Goal: Task Accomplishment & Management: Use online tool/utility

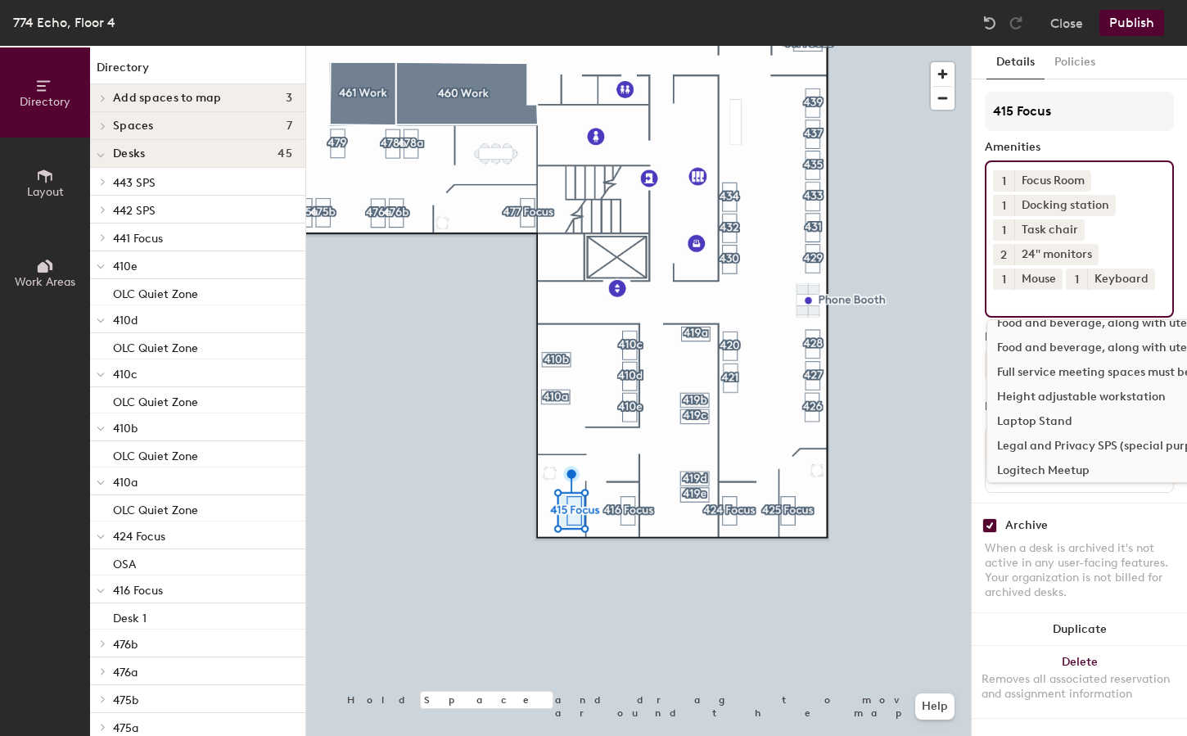
scroll to position [164, 0]
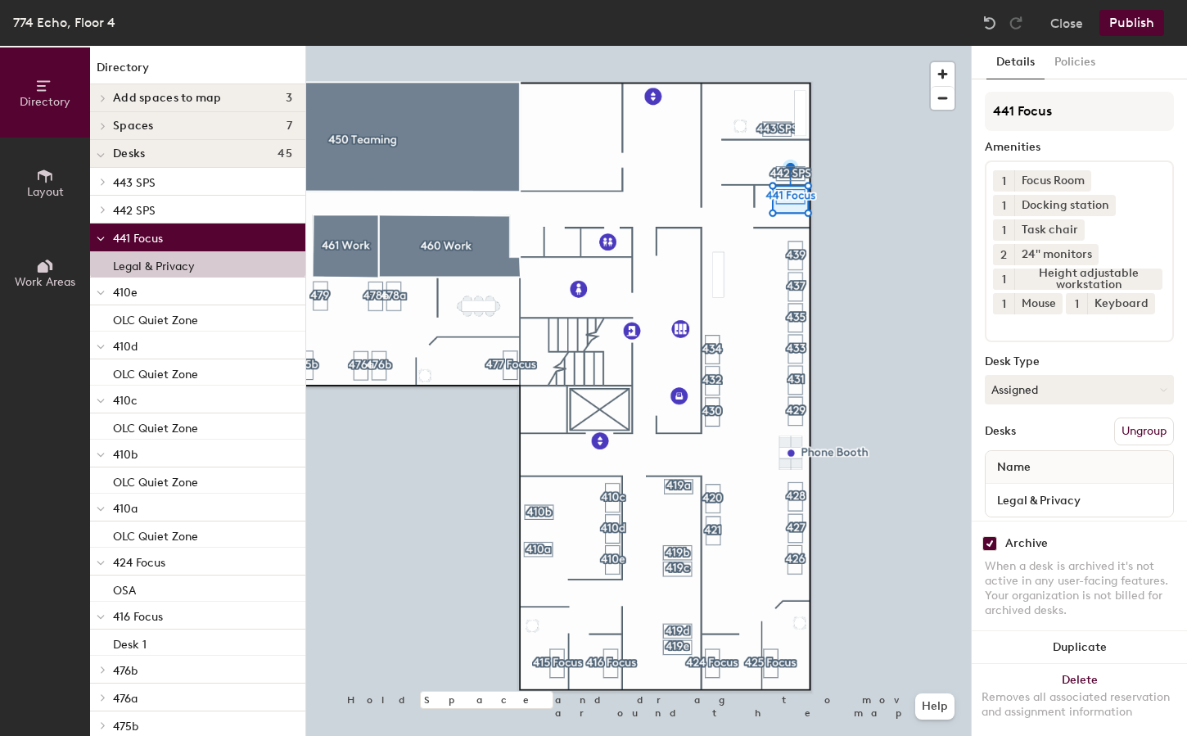
click at [739, 46] on div at bounding box center [638, 46] width 665 height 0
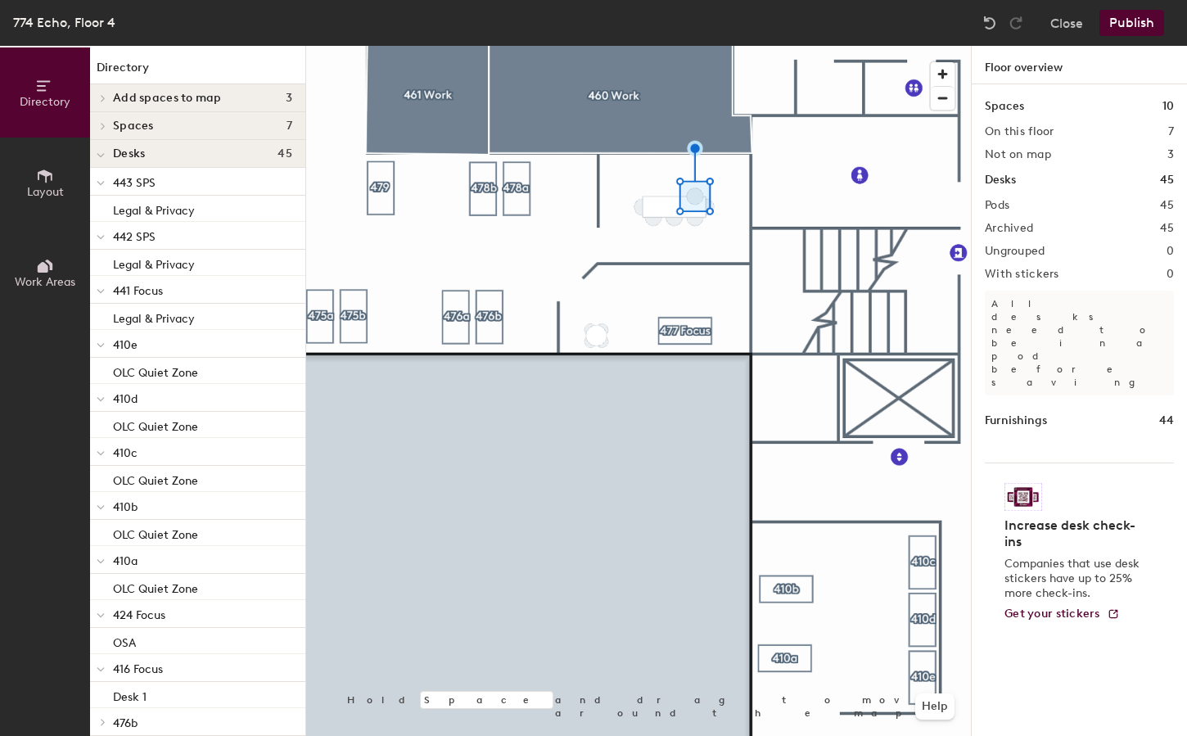
click at [637, 46] on div at bounding box center [638, 46] width 665 height 0
click at [708, 46] on div at bounding box center [638, 46] width 665 height 0
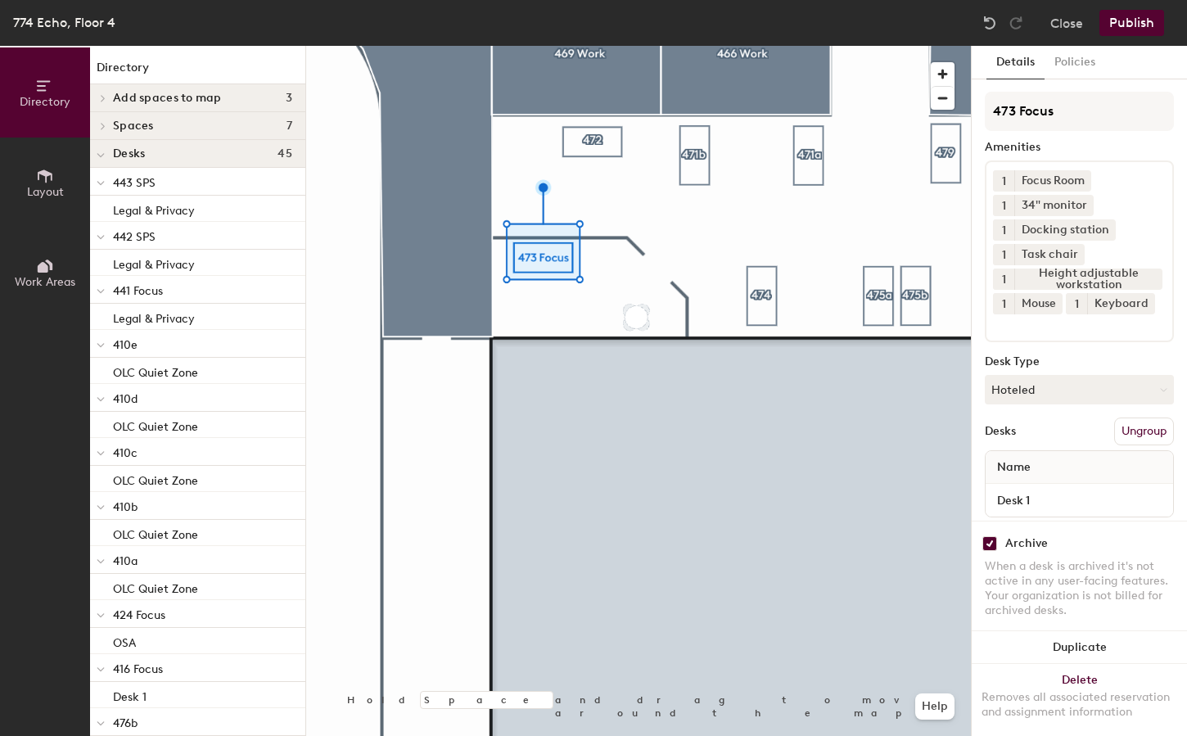
click at [649, 46] on div at bounding box center [638, 46] width 665 height 0
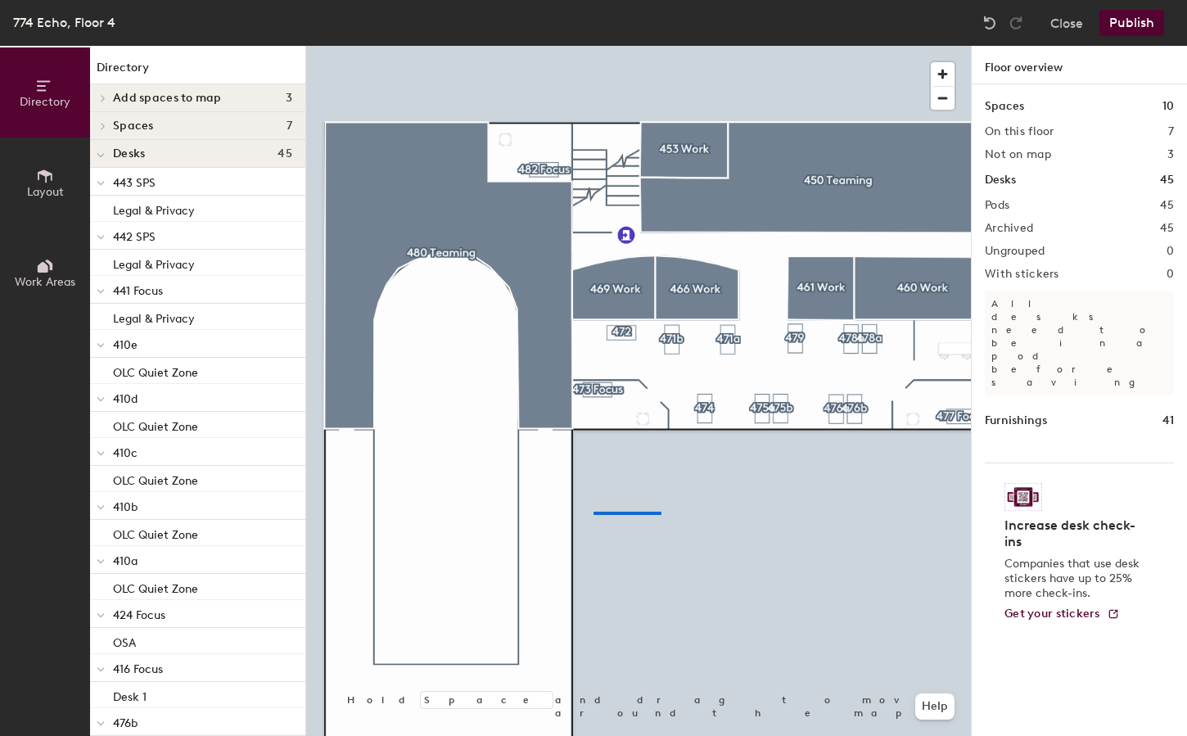
click at [594, 46] on div at bounding box center [638, 46] width 665 height 0
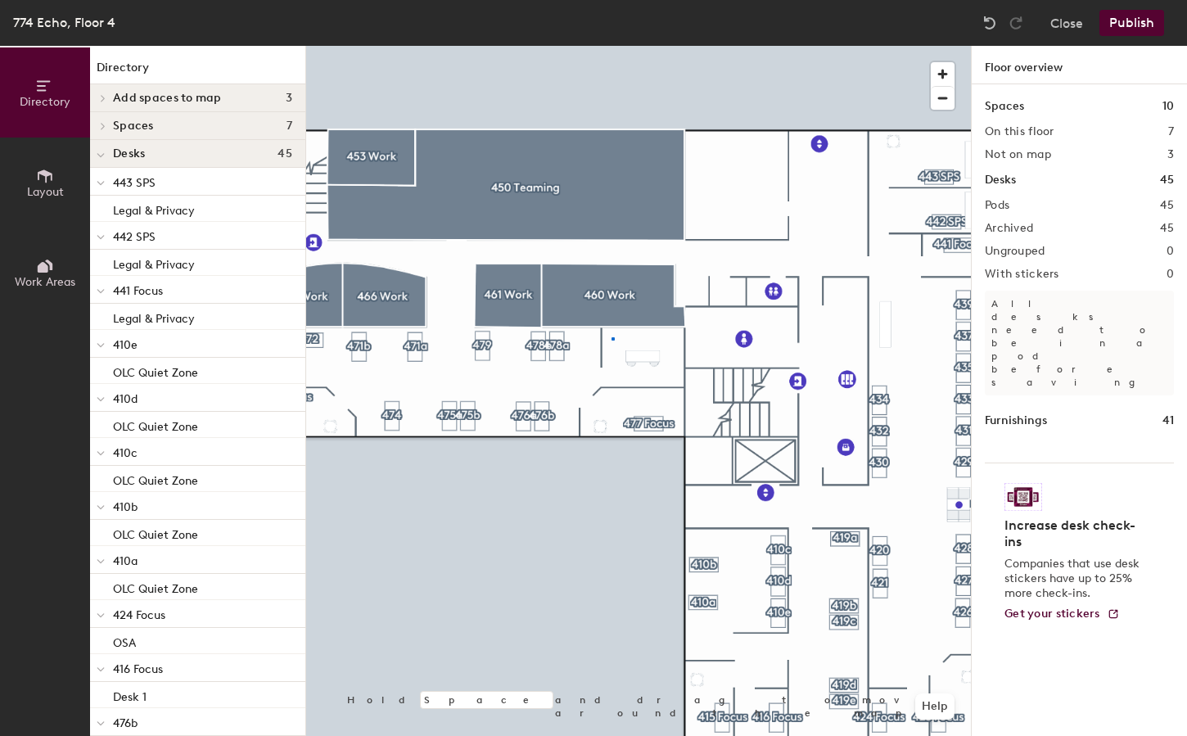
click at [612, 46] on div at bounding box center [638, 46] width 665 height 0
click at [38, 185] on span "Layout" at bounding box center [45, 192] width 37 height 14
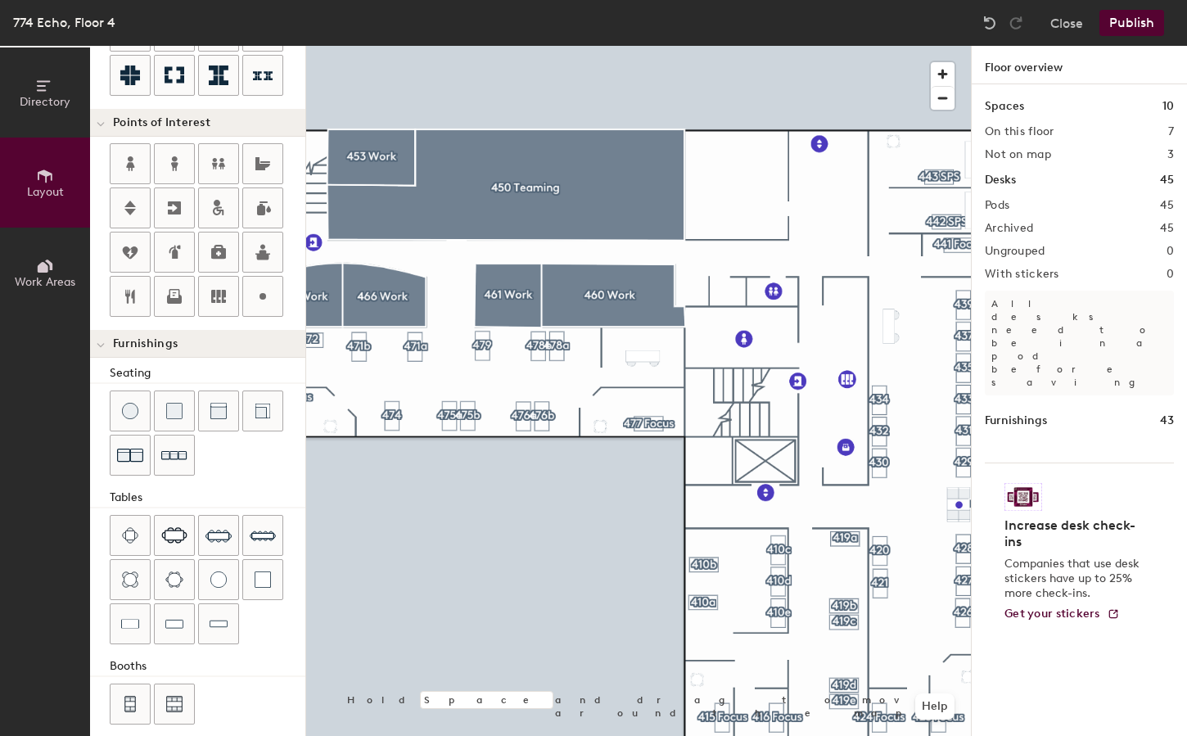
scroll to position [292, 0]
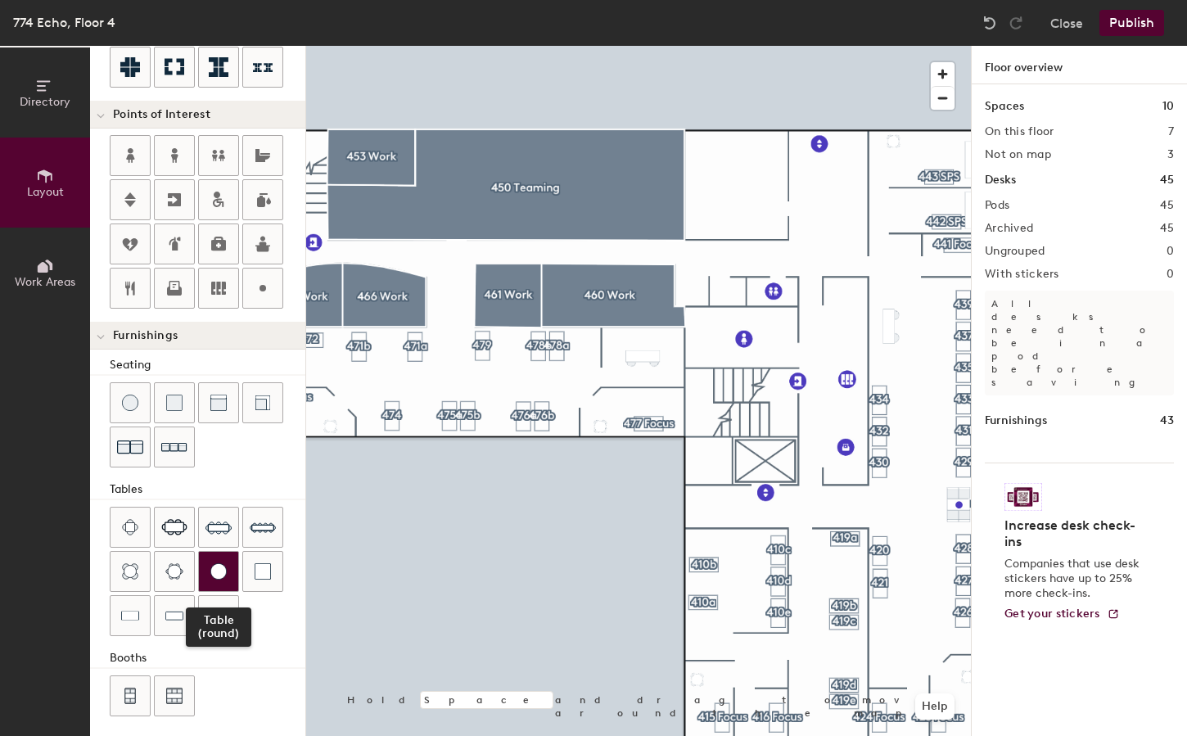
click at [212, 565] on img at bounding box center [218, 571] width 16 height 16
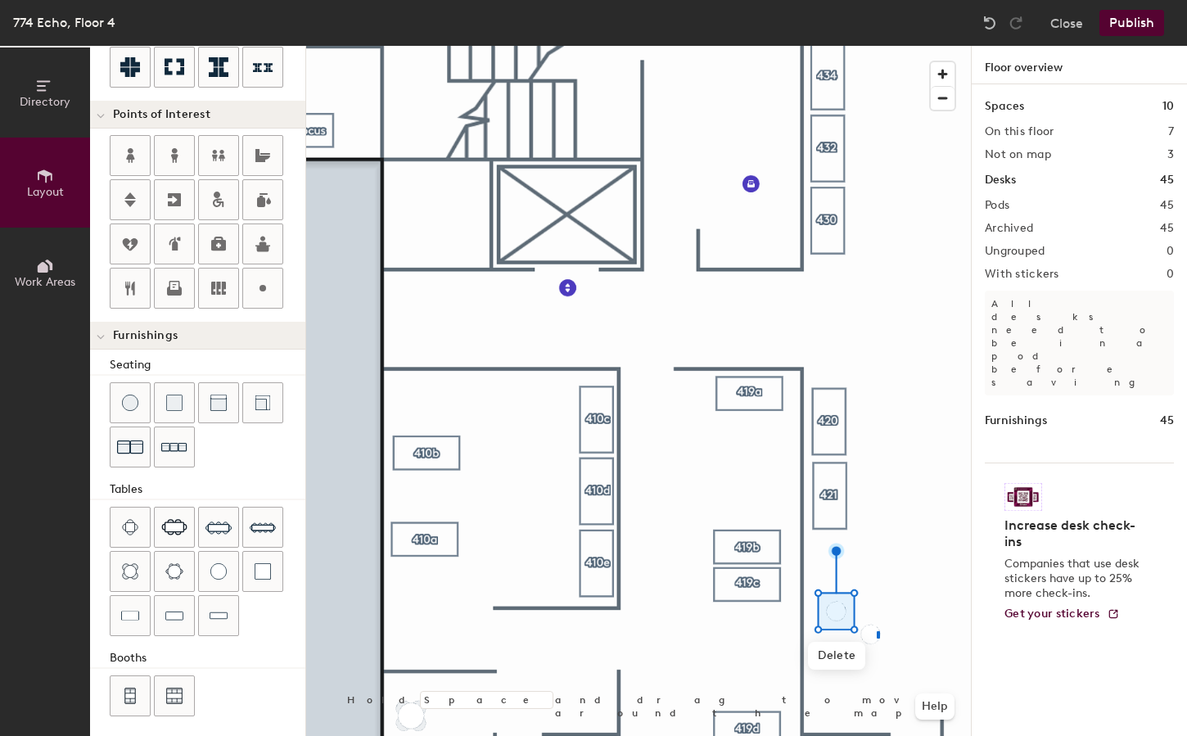
click at [877, 46] on div at bounding box center [638, 46] width 665 height 0
click at [860, 670] on span "Delete" at bounding box center [871, 672] width 57 height 28
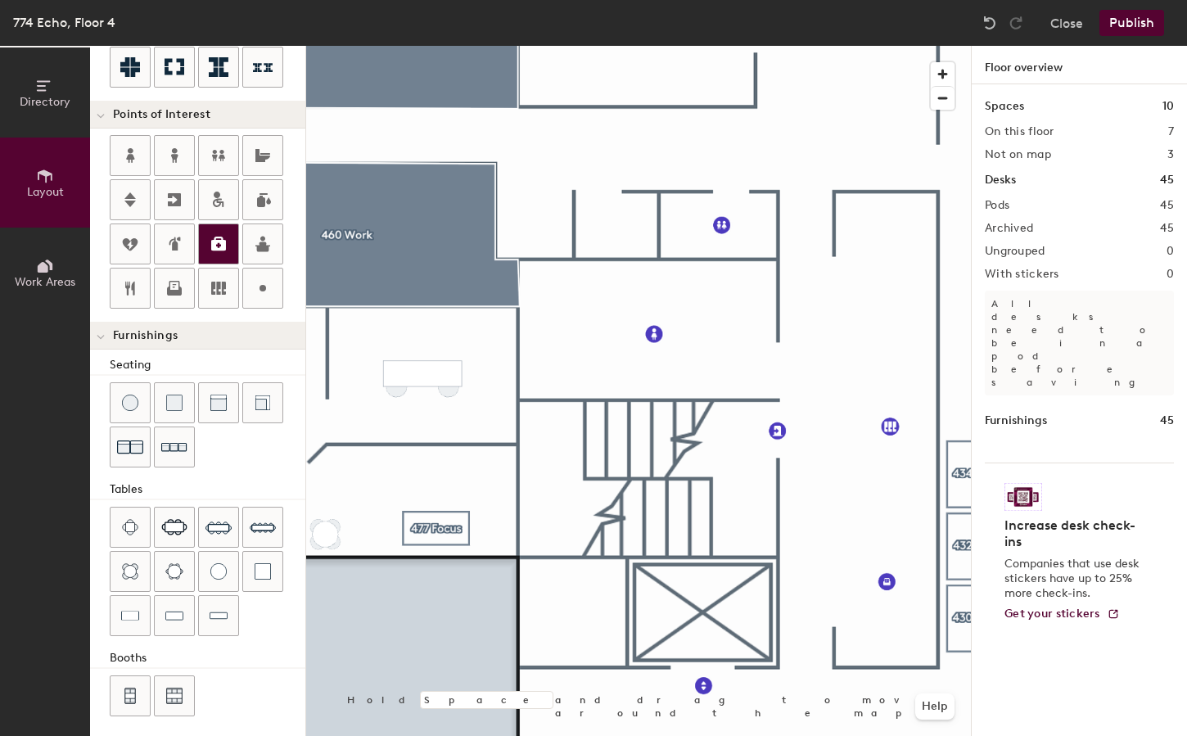
click at [217, 241] on icon at bounding box center [219, 244] width 20 height 20
type input "20"
click at [761, 179] on input "First aid kit" at bounding box center [740, 176] width 96 height 23
type input "First aid kit & AED"
click at [758, 216] on span "Done" at bounding box center [754, 215] width 48 height 28
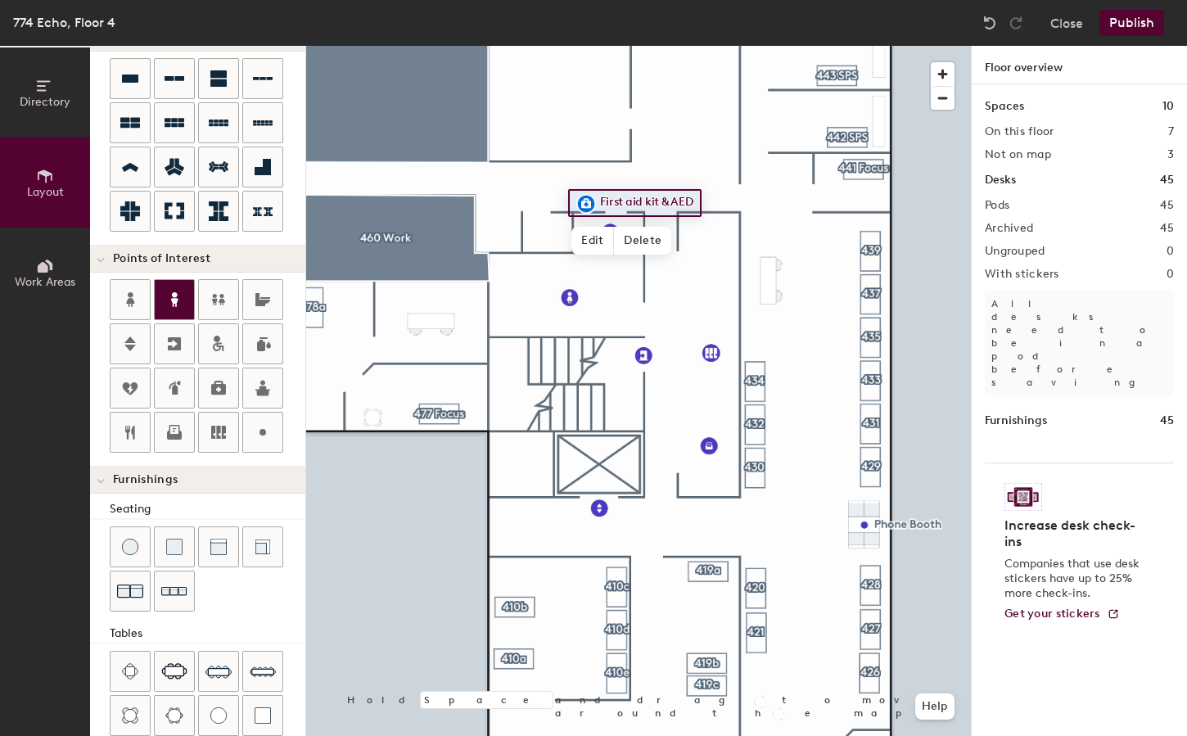
scroll to position [128, 0]
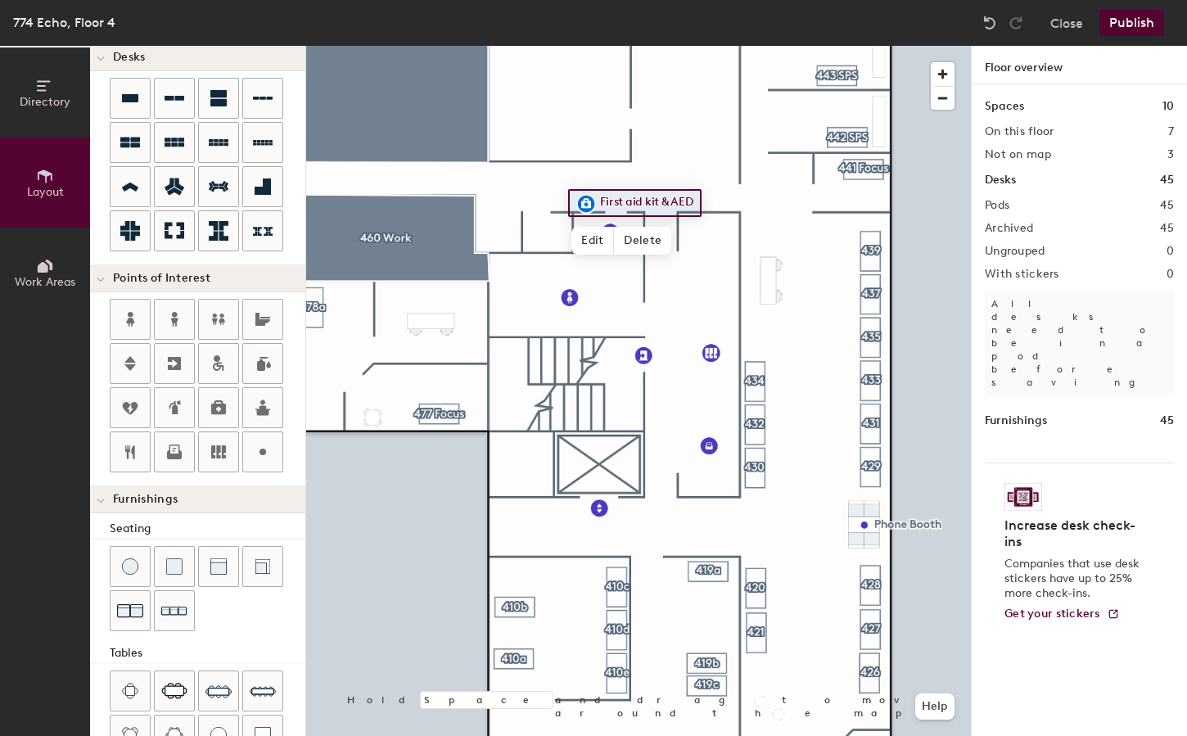
click at [1146, 25] on button "Publish" at bounding box center [1132, 23] width 65 height 26
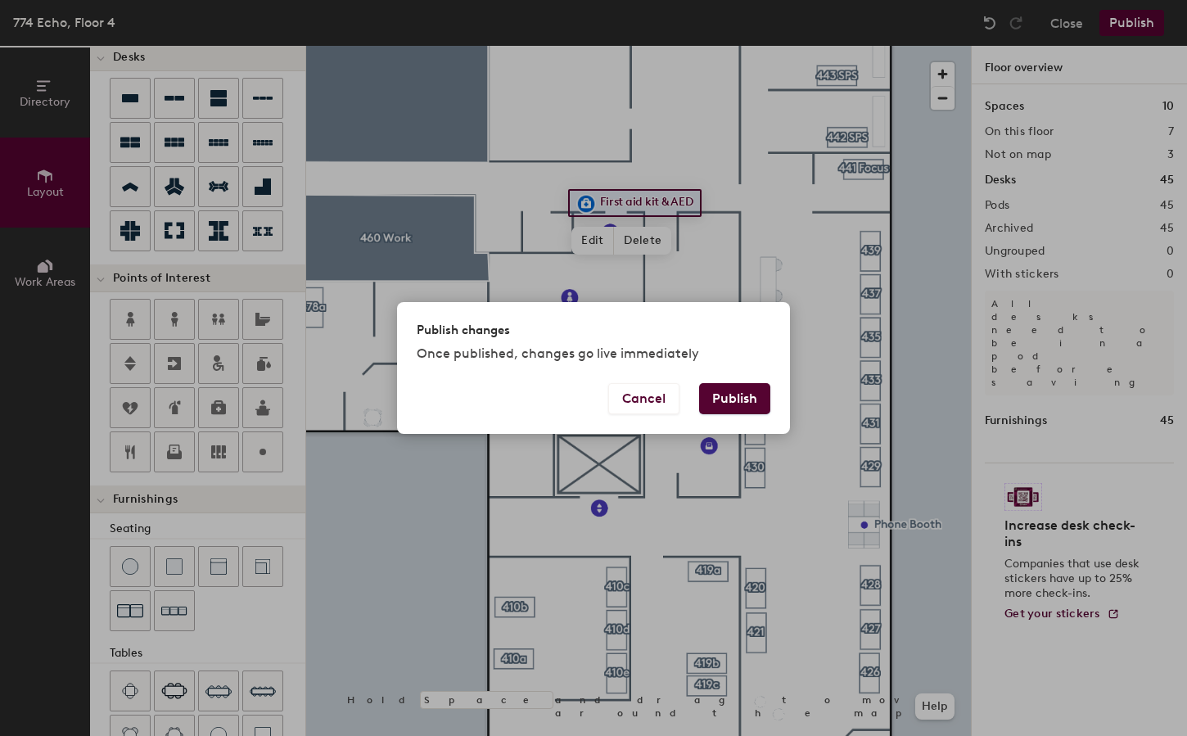
click at [726, 400] on button "Publish" at bounding box center [734, 398] width 71 height 31
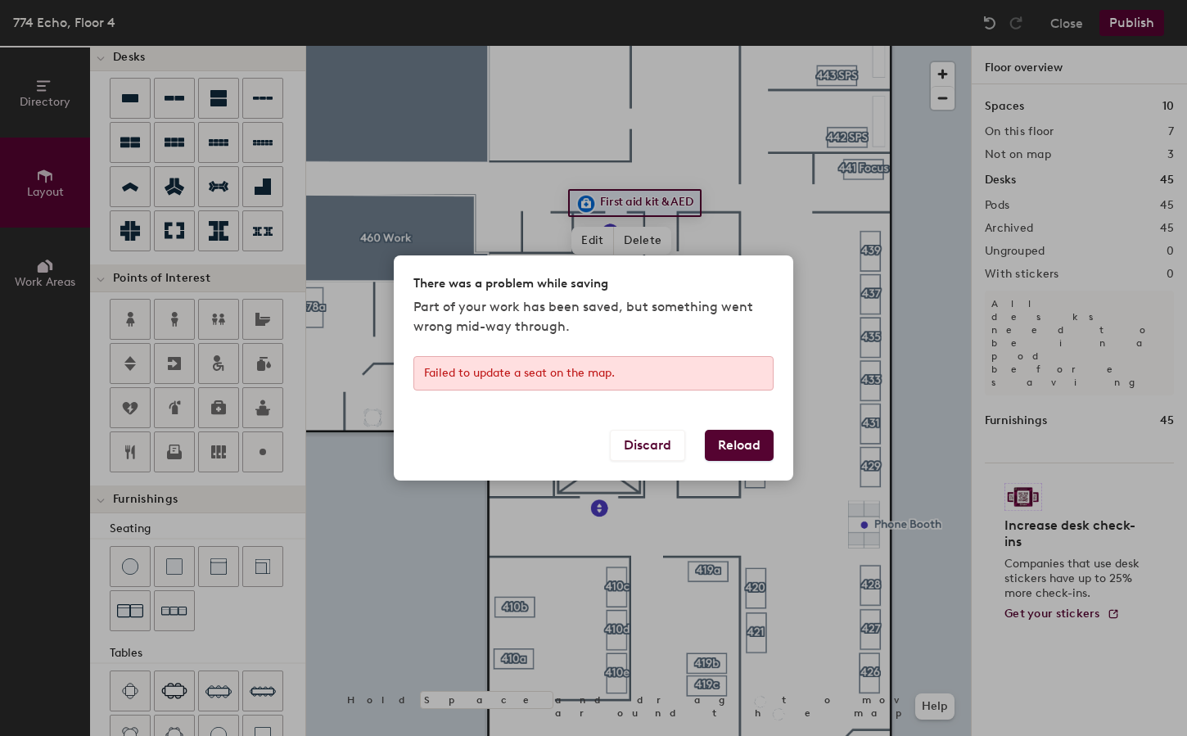
click at [756, 445] on button "Reload" at bounding box center [739, 445] width 69 height 31
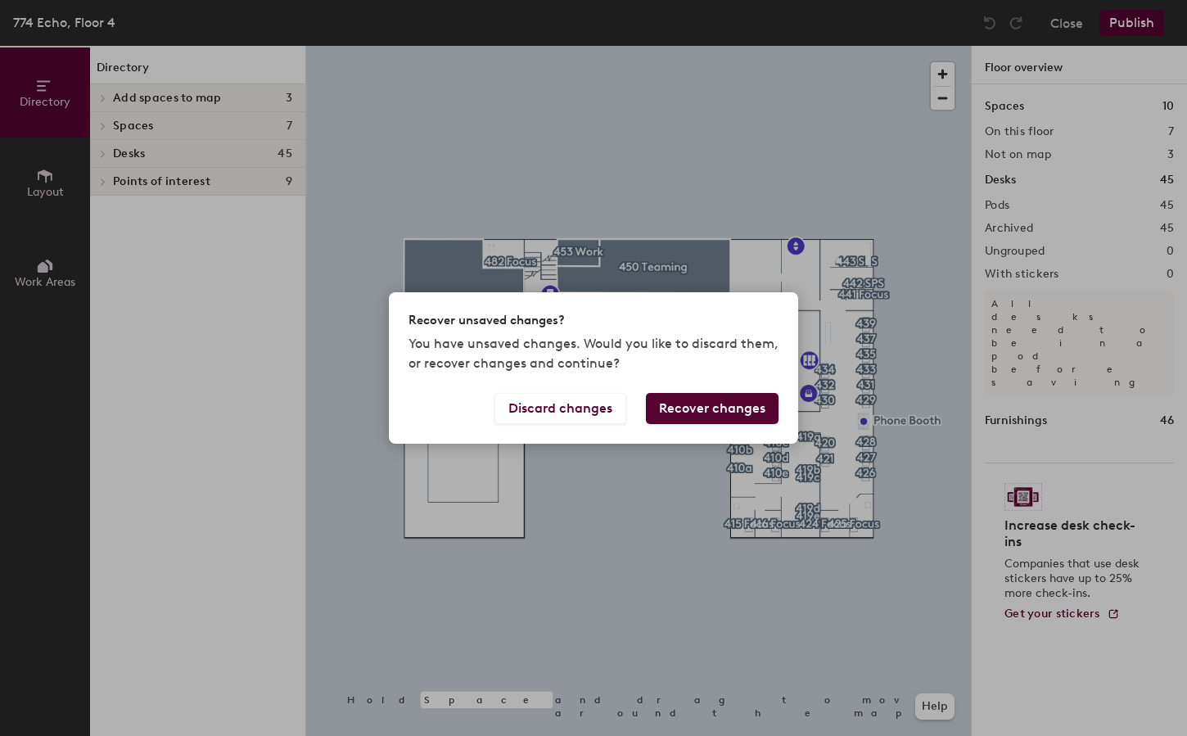
click at [740, 409] on button "Recover changes" at bounding box center [712, 408] width 133 height 31
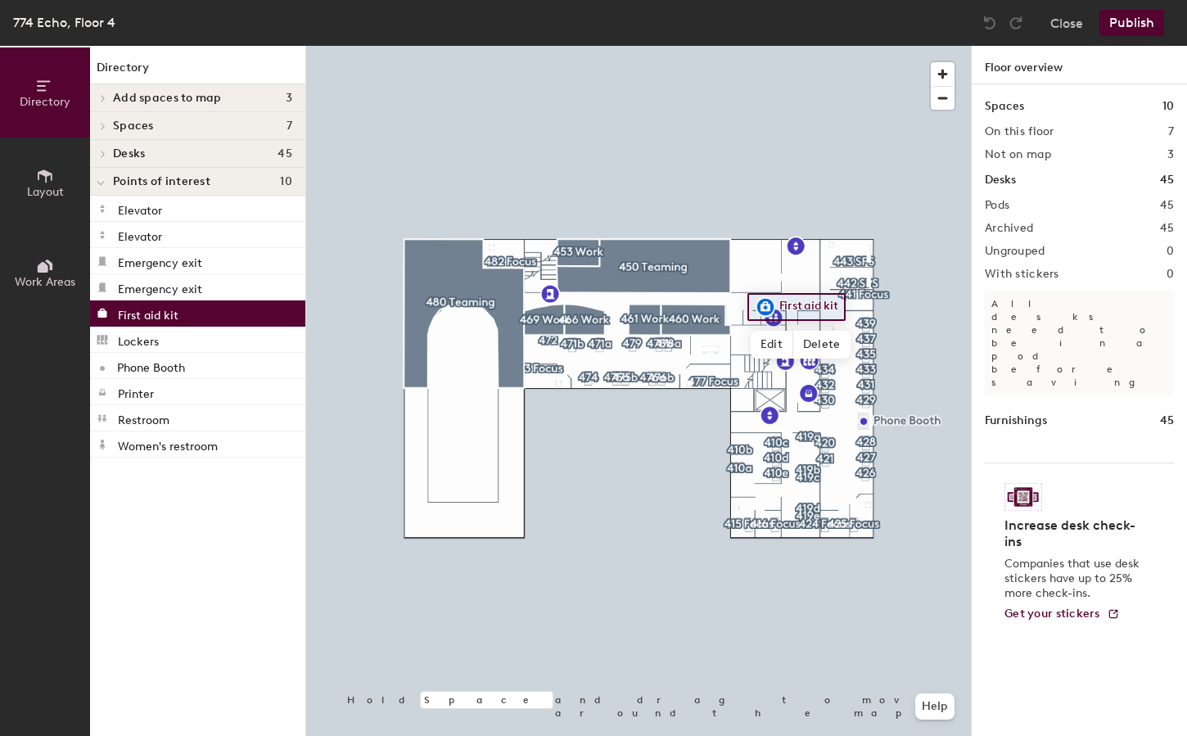
click at [1142, 24] on button "Publish" at bounding box center [1132, 23] width 65 height 26
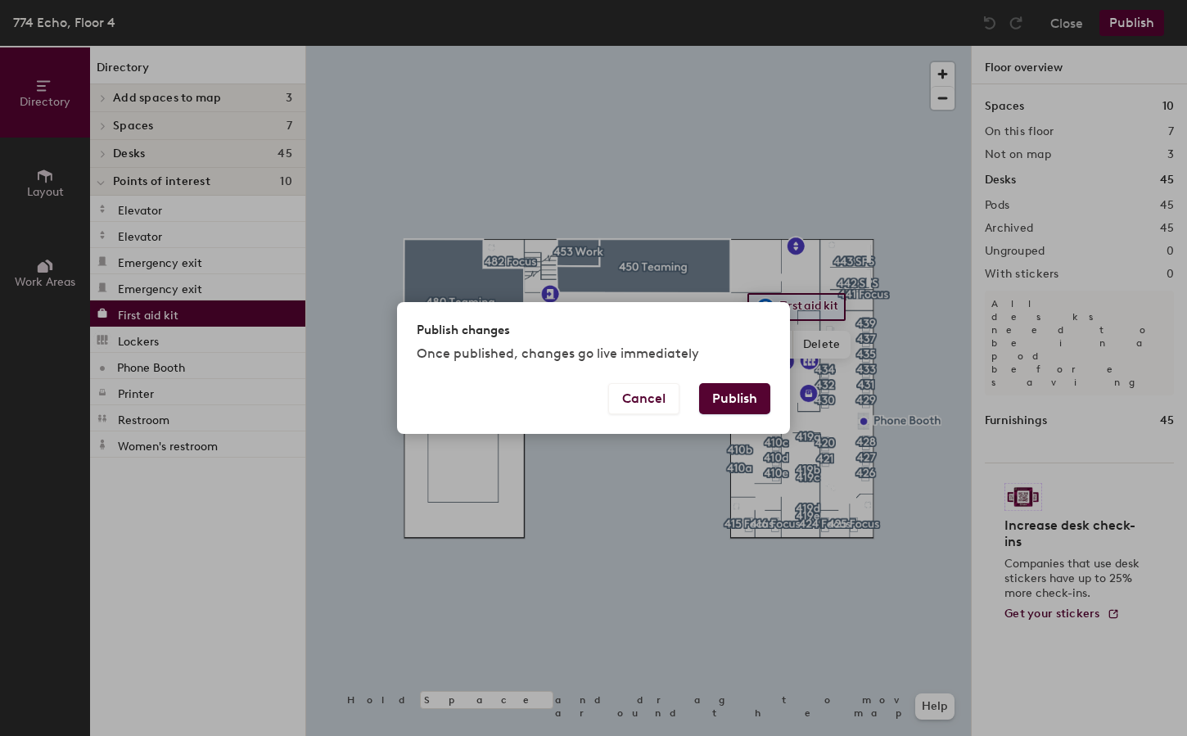
click at [766, 400] on button "Publish" at bounding box center [734, 398] width 71 height 31
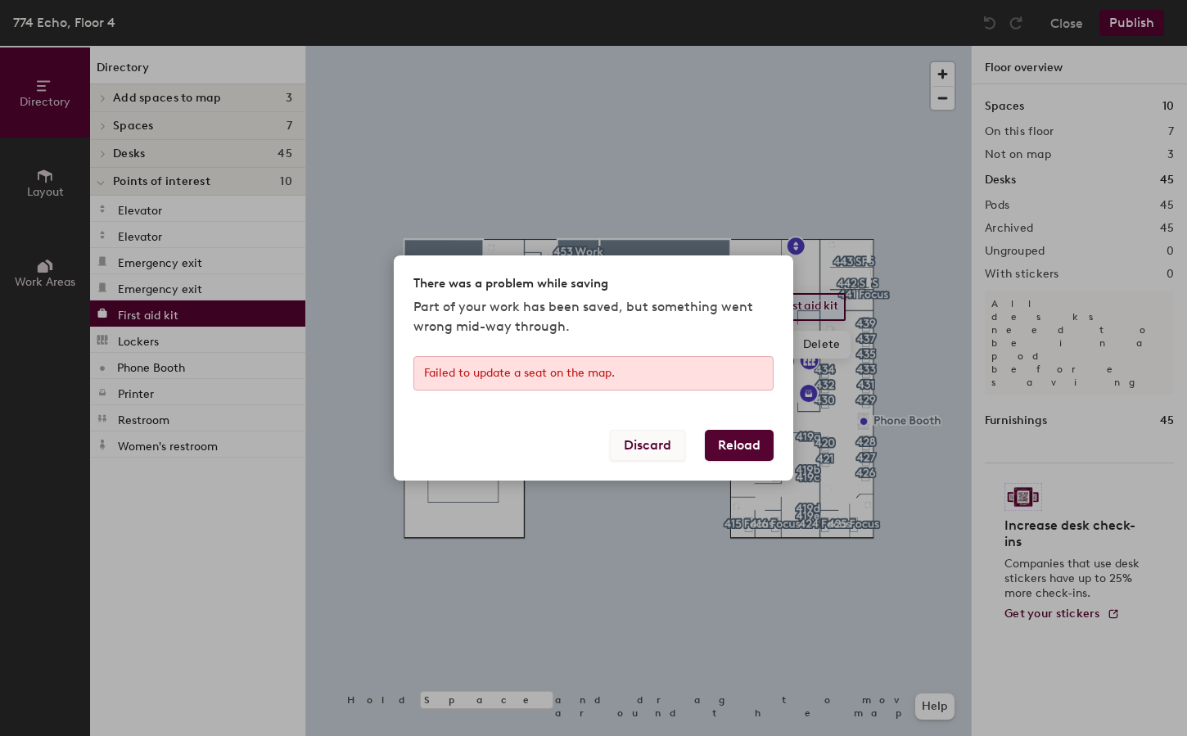
click at [657, 450] on button "Discard" at bounding box center [647, 445] width 75 height 31
